Goal: Task Accomplishment & Management: Manage account settings

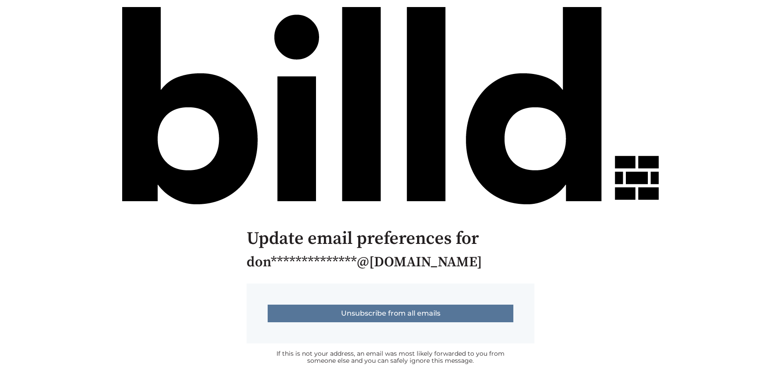
click at [380, 312] on input "Unsubscribe from all emails" at bounding box center [391, 313] width 246 height 18
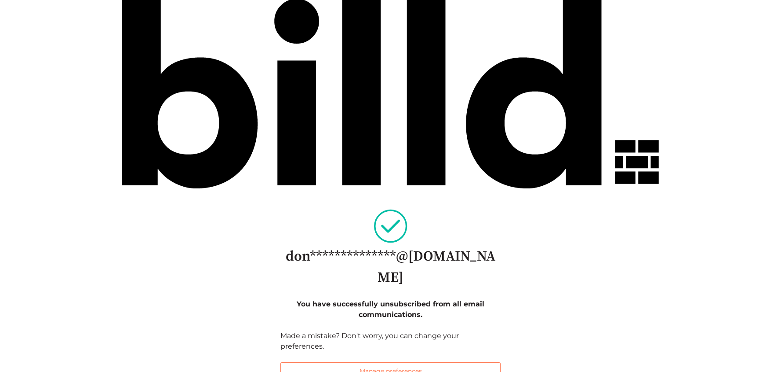
scroll to position [17, 0]
